Goal: Check status: Check status

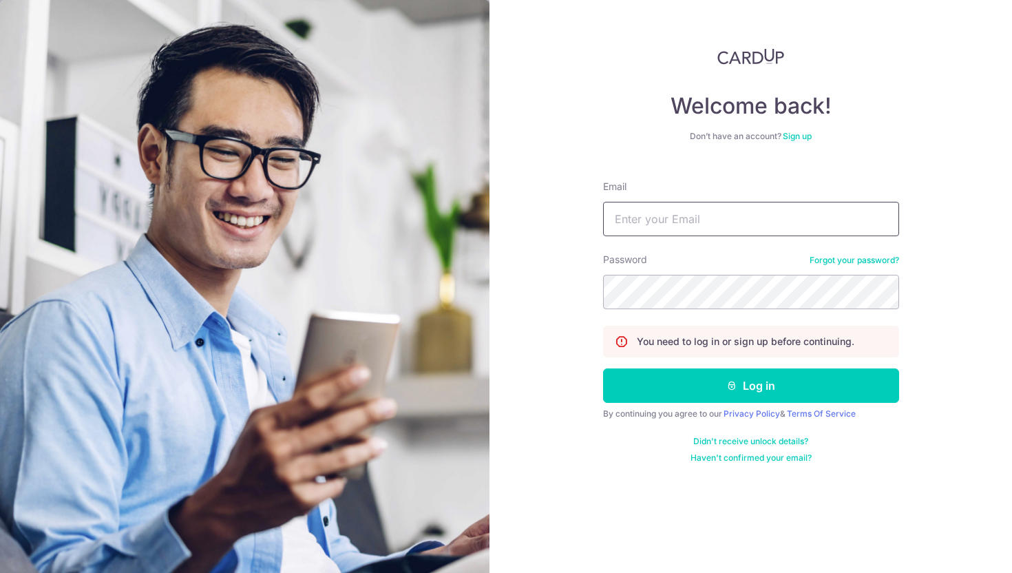
click at [651, 213] on input "Email" at bounding box center [751, 219] width 296 height 34
type input "[EMAIL_ADDRESS][DOMAIN_NAME]"
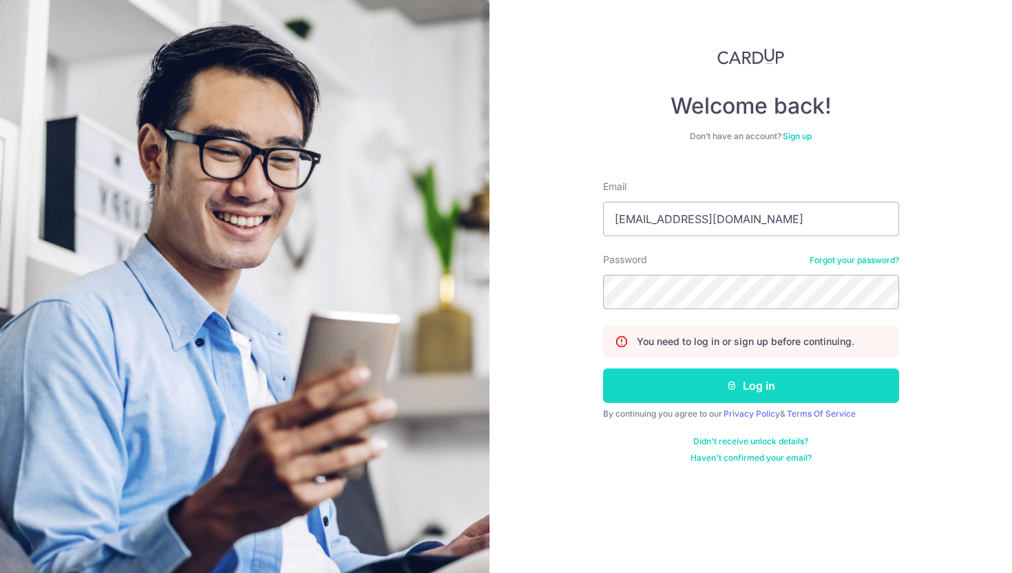
click at [658, 385] on button "Log in" at bounding box center [751, 385] width 296 height 34
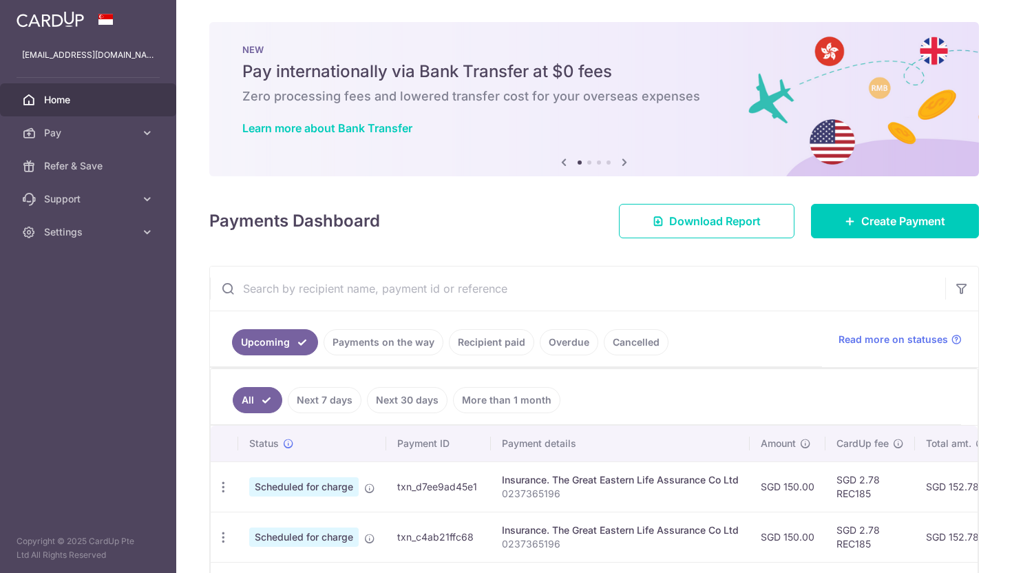
click at [479, 329] on link "Recipient paid" at bounding box center [491, 342] width 85 height 26
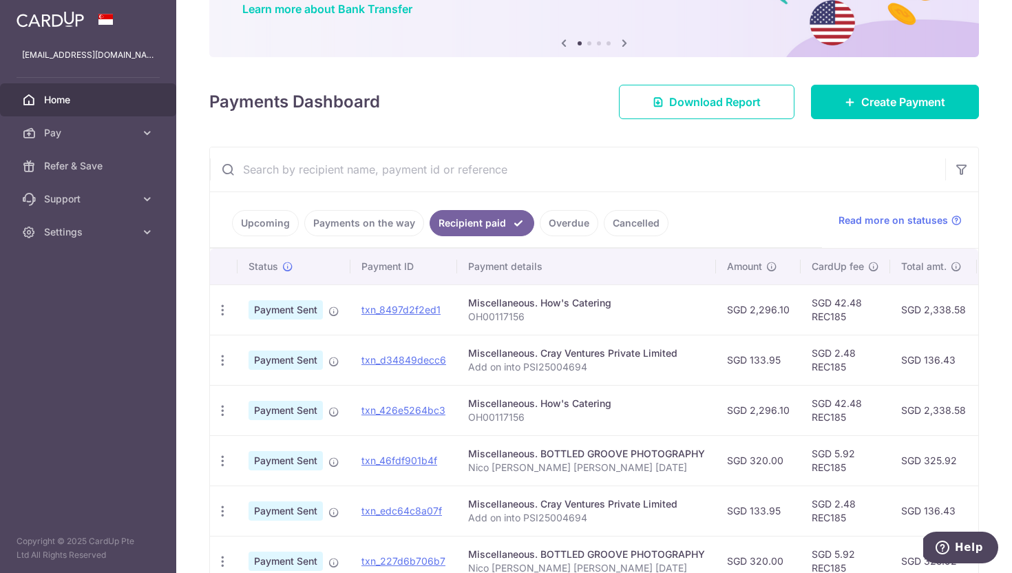
scroll to position [132, 0]
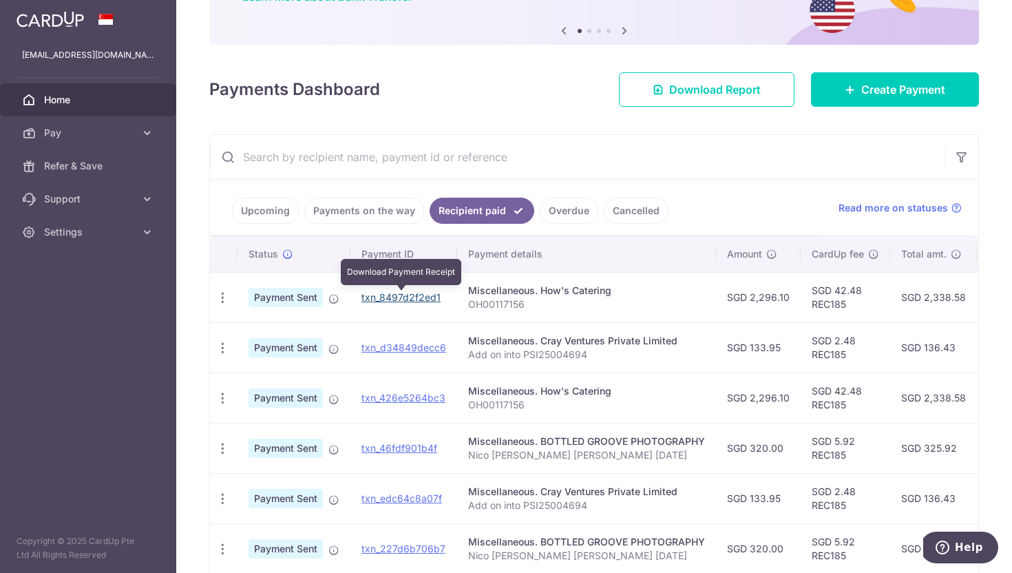
click at [395, 301] on link "txn_8497d2f2ed1" at bounding box center [400, 297] width 79 height 12
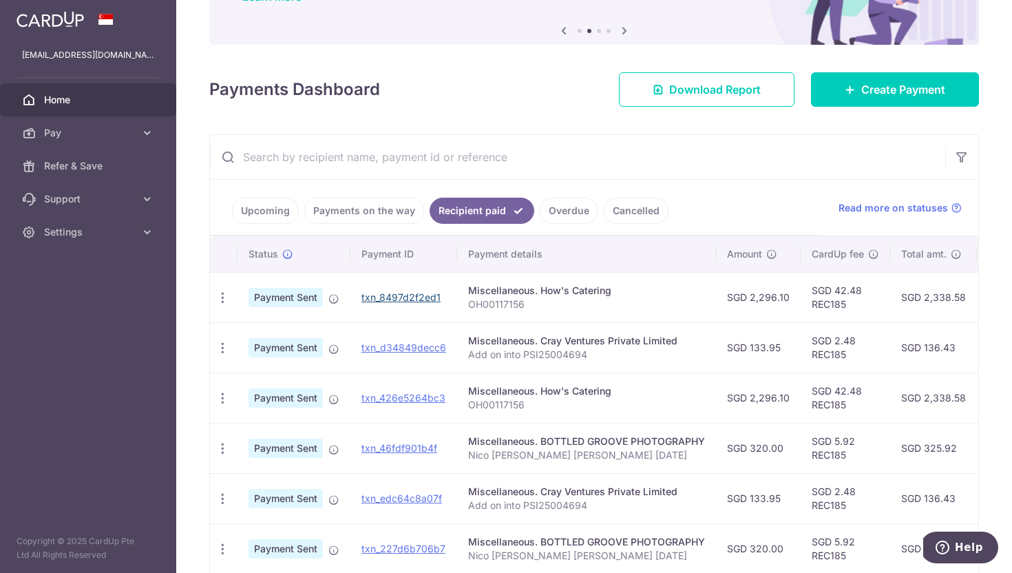
scroll to position [0, 0]
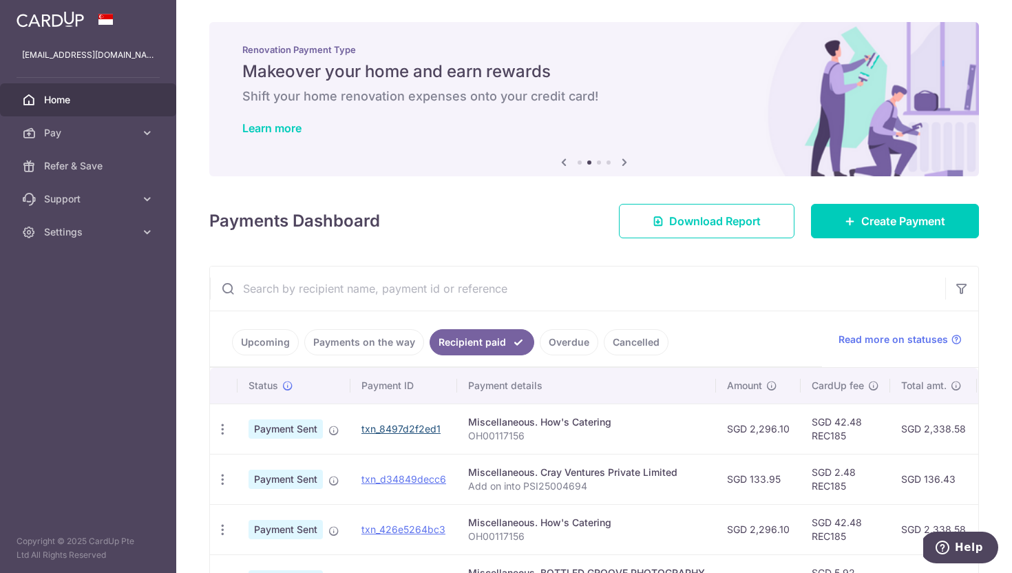
click at [603, 133] on div "Learn more" at bounding box center [594, 128] width 704 height 14
